Goal: Information Seeking & Learning: Learn about a topic

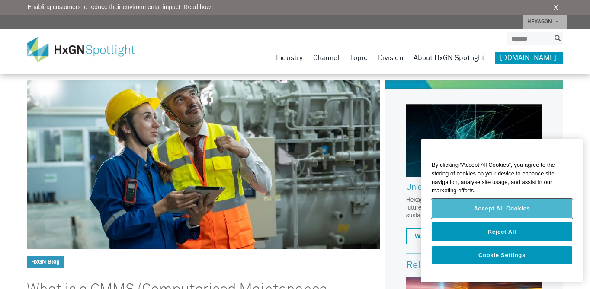
click at [481, 205] on button "Accept All Cookies" at bounding box center [502, 208] width 141 height 19
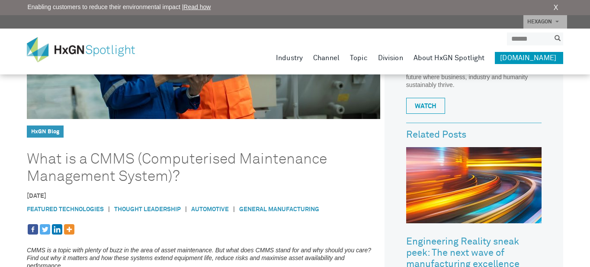
scroll to position [173, 0]
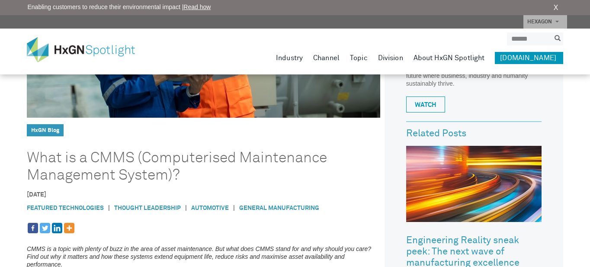
drag, startPoint x: 69, startPoint y: 147, endPoint x: 181, endPoint y: 168, distance: 113.6
click at [181, 168] on header "HxGN Blog What is a CMMS (Computerised Maintenance Management System)?" at bounding box center [203, 70] width 353 height 242
click at [181, 168] on h1 "What is a CMMS (Computerised Maintenance Management System)?" at bounding box center [191, 166] width 328 height 35
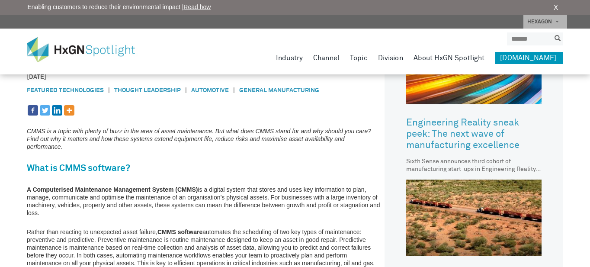
scroll to position [302, 0]
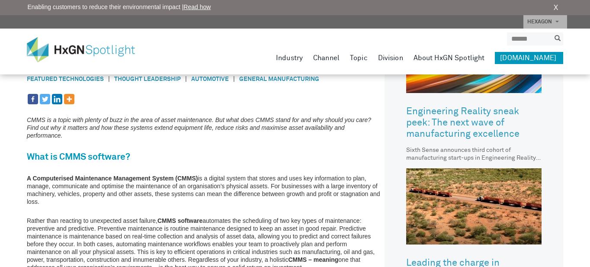
click at [288, 189] on p "A Computerised Maintenance Management System (CMMS) is a digital system that st…" at bounding box center [203, 189] width 353 height 31
click at [326, 179] on p "A Computerised Maintenance Management System (CMMS) is a digital system that st…" at bounding box center [203, 189] width 353 height 31
click at [53, 196] on p "A Computerised Maintenance Management System (CMMS) is a digital system that st…" at bounding box center [203, 189] width 353 height 31
drag, startPoint x: 131, startPoint y: 196, endPoint x: 198, endPoint y: 197, distance: 67.5
click at [198, 197] on p "A Computerised Maintenance Management System (CMMS) is a digital system that st…" at bounding box center [203, 189] width 353 height 31
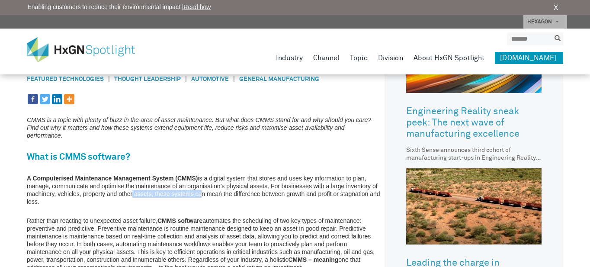
click at [198, 197] on p "A Computerised Maintenance Management System (CMMS) is a digital system that st…" at bounding box center [203, 189] width 353 height 31
drag, startPoint x: 222, startPoint y: 184, endPoint x: 257, endPoint y: 184, distance: 35.5
click at [257, 184] on p "A Computerised Maintenance Management System (CMMS) is a digital system that st…" at bounding box center [203, 189] width 353 height 31
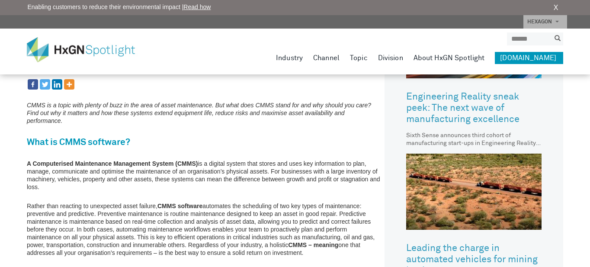
scroll to position [318, 0]
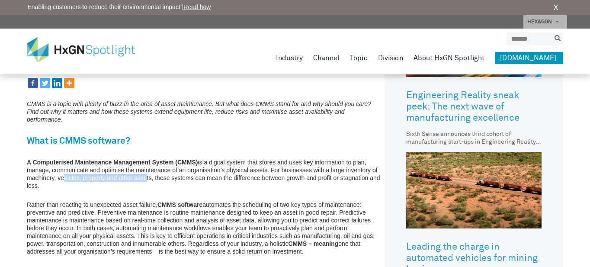
drag, startPoint x: 61, startPoint y: 181, endPoint x: 144, endPoint y: 181, distance: 83.0
click at [144, 181] on p "A Computerised Maintenance Management System (CMMS) is a digital system that st…" at bounding box center [203, 173] width 353 height 31
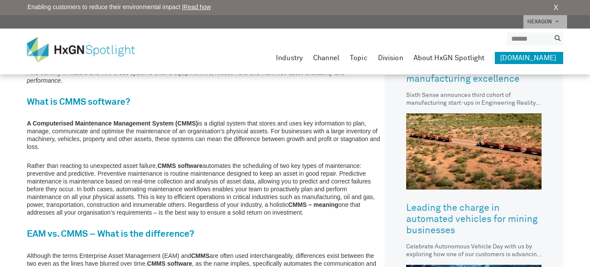
scroll to position [358, 0]
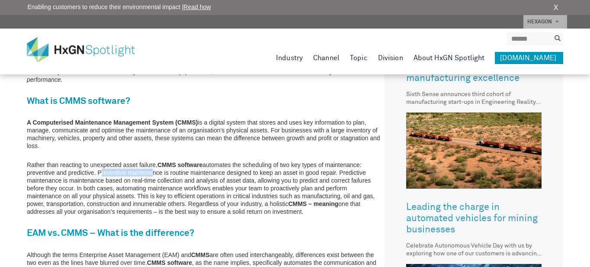
drag, startPoint x: 97, startPoint y: 171, endPoint x: 150, endPoint y: 173, distance: 53.2
click at [150, 173] on p "Rather than reacting to unexpected asset failure, CMMS software automates the s…" at bounding box center [203, 188] width 353 height 54
drag, startPoint x: 87, startPoint y: 180, endPoint x: 134, endPoint y: 180, distance: 47.1
click at [134, 180] on p "Rather than reacting to unexpected asset failure, CMMS software automates the s…" at bounding box center [203, 188] width 353 height 54
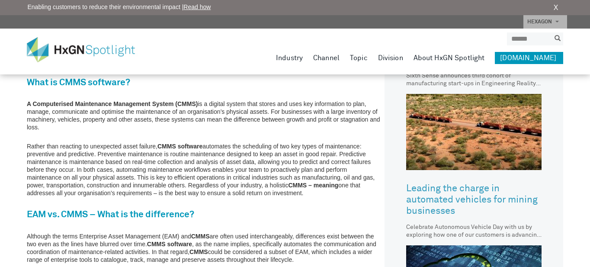
scroll to position [378, 0]
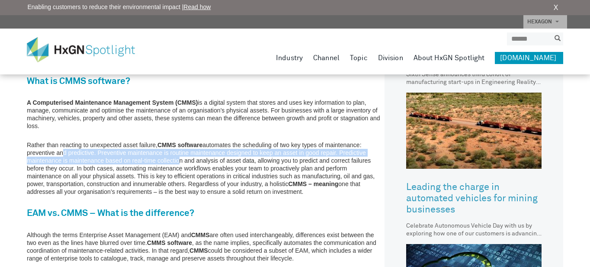
drag, startPoint x: 61, startPoint y: 150, endPoint x: 177, endPoint y: 160, distance: 116.7
click at [177, 160] on p "Rather than reacting to unexpected asset failure, CMMS software automates the s…" at bounding box center [203, 168] width 353 height 54
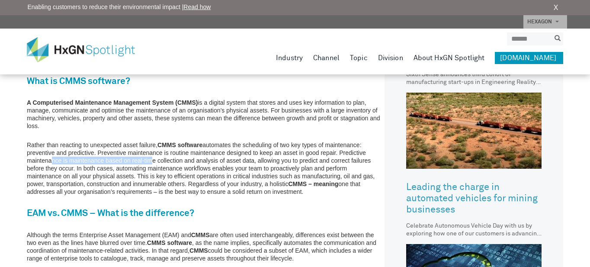
drag, startPoint x: 49, startPoint y: 160, endPoint x: 150, endPoint y: 161, distance: 100.3
click at [150, 161] on p "Rather than reacting to unexpected asset failure, CMMS software automates the s…" at bounding box center [203, 168] width 353 height 54
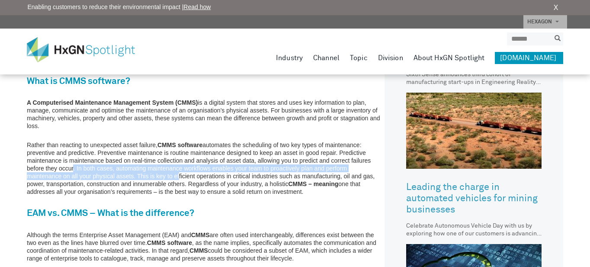
drag, startPoint x: 72, startPoint y: 168, endPoint x: 178, endPoint y: 175, distance: 105.7
click at [178, 175] on p "Rather than reacting to unexpected asset failure, CMMS software automates the s…" at bounding box center [203, 168] width 353 height 54
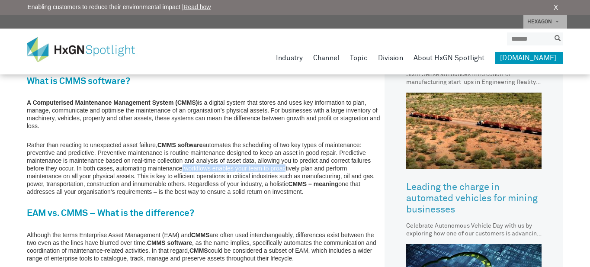
drag, startPoint x: 179, startPoint y: 170, endPoint x: 283, endPoint y: 170, distance: 104.2
click at [283, 170] on p "Rather than reacting to unexpected asset failure, CMMS software automates the s…" at bounding box center [203, 168] width 353 height 54
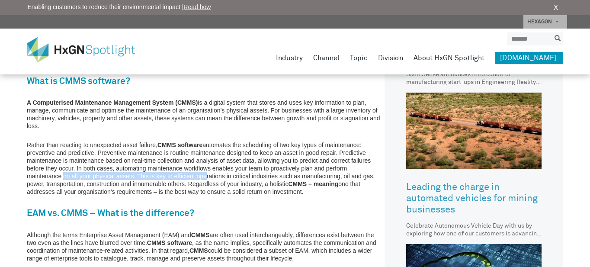
drag, startPoint x: 60, startPoint y: 174, endPoint x: 204, endPoint y: 174, distance: 143.6
click at [204, 174] on p "Rather than reacting to unexpected asset failure, CMMS software automates the s…" at bounding box center [203, 168] width 353 height 54
drag, startPoint x: 138, startPoint y: 176, endPoint x: 288, endPoint y: 176, distance: 150.9
click at [288, 176] on p "Rather than reacting to unexpected asset failure, CMMS software automates the s…" at bounding box center [203, 168] width 353 height 54
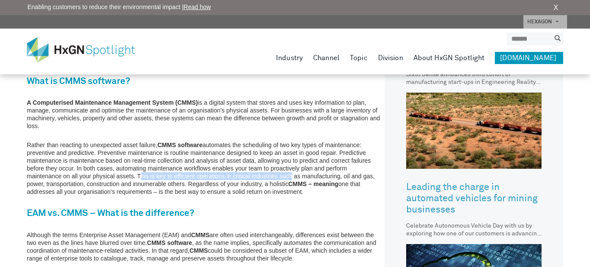
click at [288, 176] on p "Rather than reacting to unexpected asset failure, CMMS software automates the s…" at bounding box center [203, 168] width 353 height 54
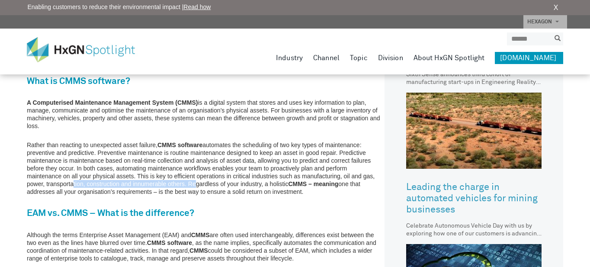
drag, startPoint x: 71, startPoint y: 187, endPoint x: 194, endPoint y: 187, distance: 122.8
click at [194, 187] on p "Rather than reacting to unexpected asset failure, CMMS software automates the s…" at bounding box center [203, 168] width 353 height 54
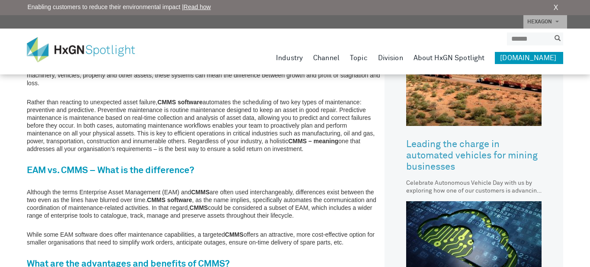
scroll to position [421, 0]
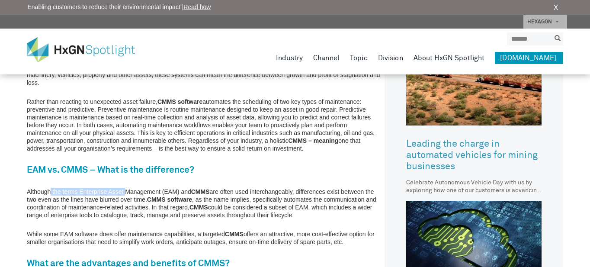
drag, startPoint x: 51, startPoint y: 193, endPoint x: 125, endPoint y: 194, distance: 73.5
click at [125, 194] on p "Although the terms Enterprise Asset Management (EAM) and CMMS are often used in…" at bounding box center [203, 203] width 353 height 31
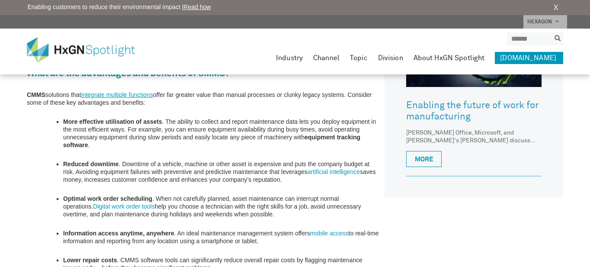
scroll to position [605, 0]
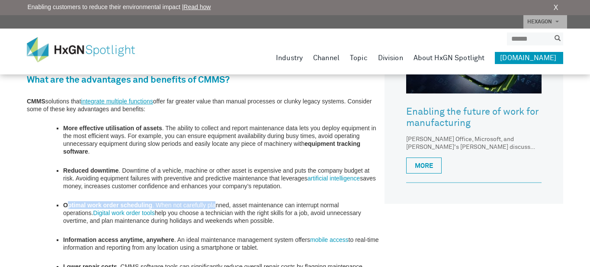
drag, startPoint x: 69, startPoint y: 205, endPoint x: 216, endPoint y: 208, distance: 147.1
click at [216, 208] on li "Optimal work order scheduling . When not carefully planned, asset maintenance c…" at bounding box center [221, 212] width 317 height 23
drag, startPoint x: 152, startPoint y: 203, endPoint x: 298, endPoint y: 203, distance: 145.7
click at [298, 203] on li "Optimal work order scheduling . When not carefully planned, asset maintenance c…" at bounding box center [221, 212] width 317 height 23
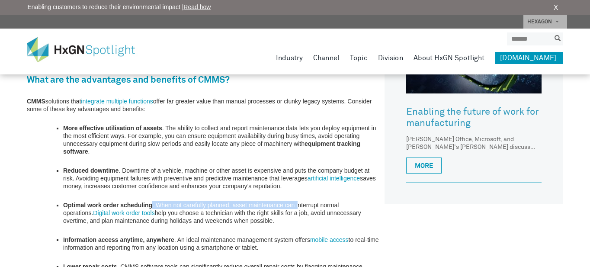
click at [298, 203] on li "Optimal work order scheduling . When not carefully planned, asset maintenance c…" at bounding box center [221, 212] width 317 height 23
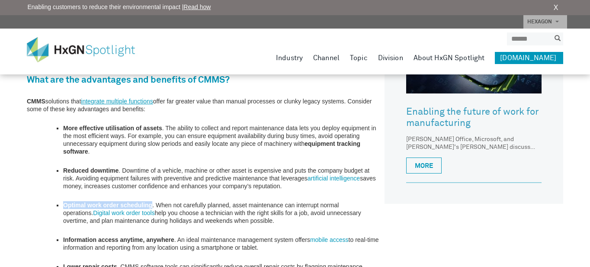
drag, startPoint x: 61, startPoint y: 203, endPoint x: 152, endPoint y: 203, distance: 90.8
click at [152, 203] on li "Optimal work order scheduling . When not carefully planned, asset maintenance c…" at bounding box center [212, 212] width 335 height 23
drag, startPoint x: 166, startPoint y: 203, endPoint x: 201, endPoint y: 208, distance: 35.8
click at [201, 208] on li "Optimal work order scheduling . When not carefully planned, asset maintenance c…" at bounding box center [221, 212] width 317 height 23
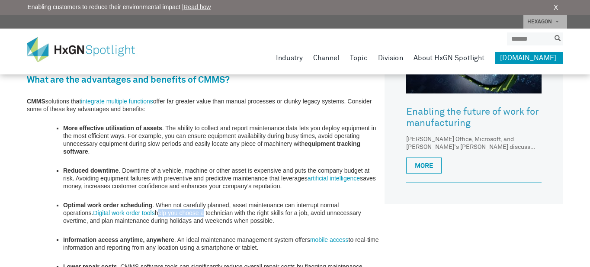
drag, startPoint x: 159, startPoint y: 211, endPoint x: 204, endPoint y: 213, distance: 44.6
click at [204, 213] on li "Optimal work order scheduling . When not carefully planned, asset maintenance c…" at bounding box center [221, 212] width 317 height 23
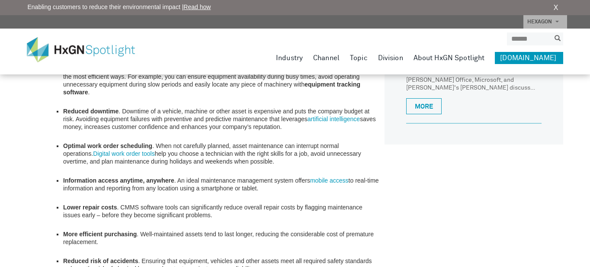
scroll to position [663, 0]
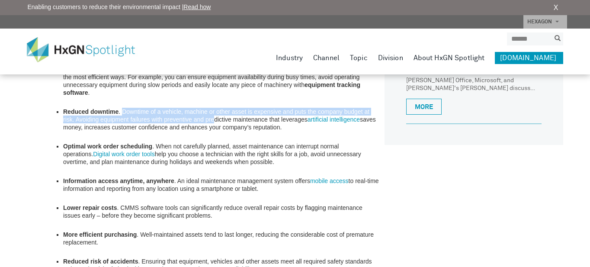
drag, startPoint x: 123, startPoint y: 110, endPoint x: 212, endPoint y: 121, distance: 90.1
click at [212, 121] on li "Reduced downtime . Downtime of a vehicle, machine or other asset is expensive a…" at bounding box center [221, 119] width 317 height 23
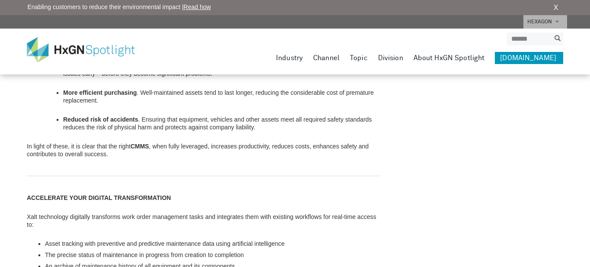
scroll to position [901, 0]
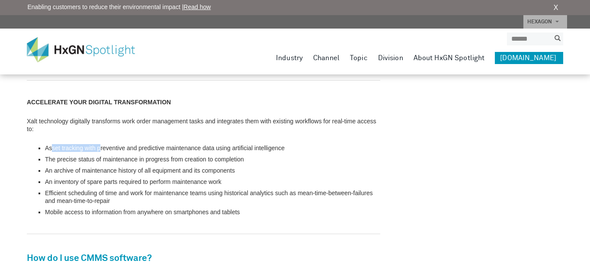
drag, startPoint x: 51, startPoint y: 146, endPoint x: 101, endPoint y: 150, distance: 49.9
click at [101, 150] on li "Asset tracking with preventive and predictive maintenance data using artificial…" at bounding box center [212, 148] width 335 height 8
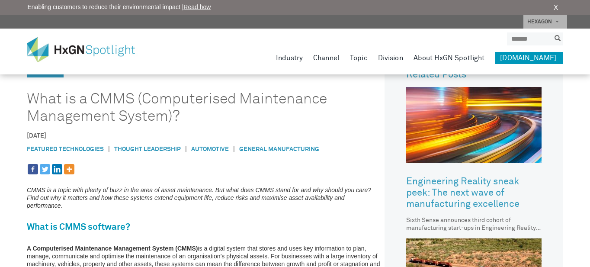
scroll to position [317, 0]
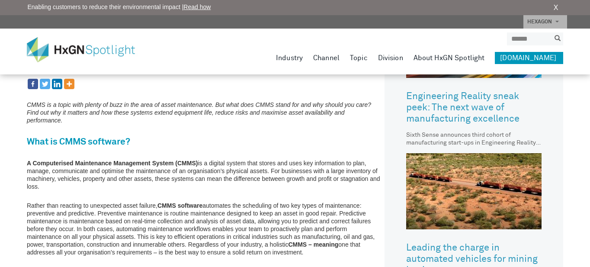
click at [516, 55] on link "[DOMAIN_NAME]" at bounding box center [529, 58] width 68 height 12
